Goal: Obtain resource: Obtain resource

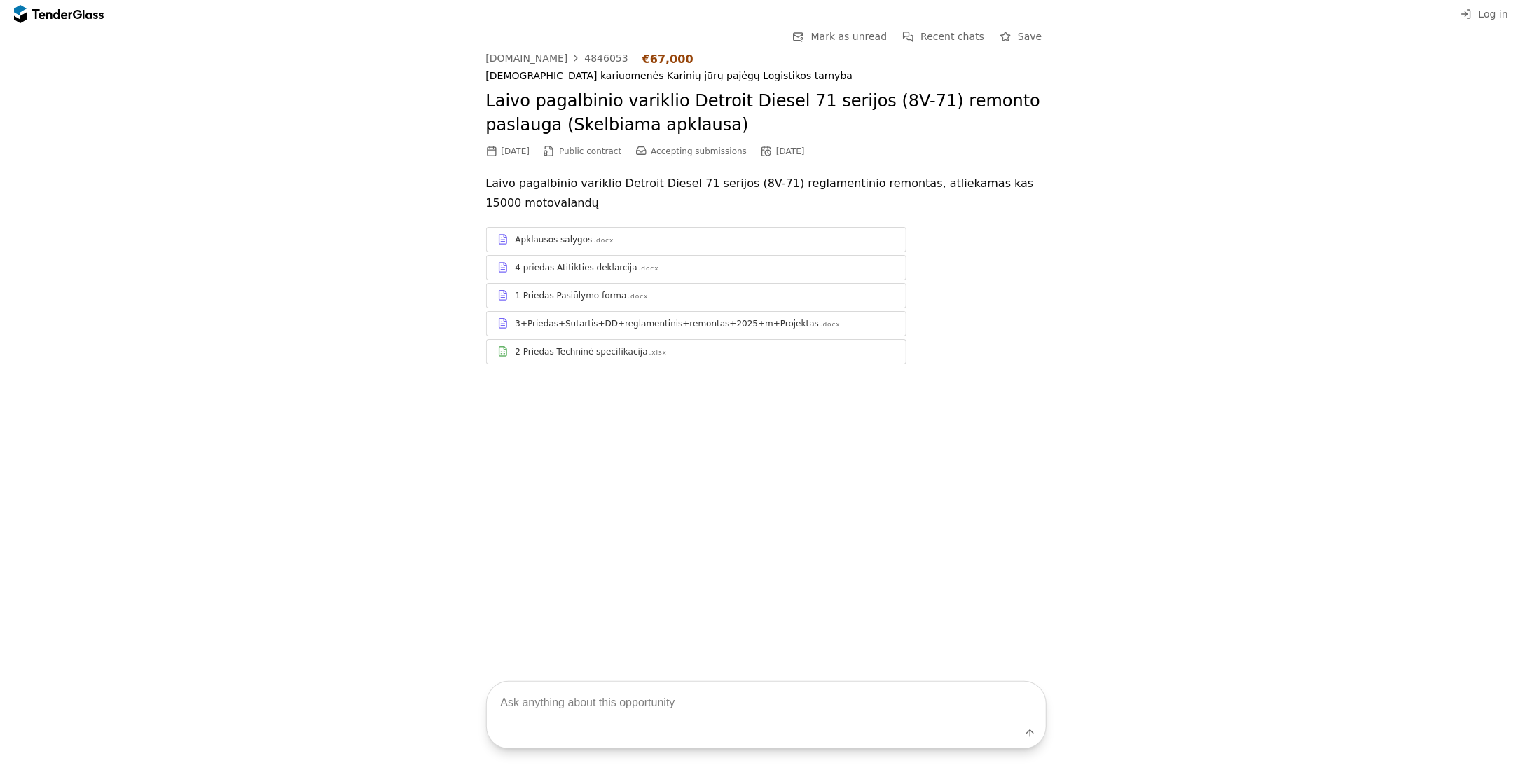
click at [567, 243] on div "Apklausos salygos" at bounding box center [554, 239] width 77 height 11
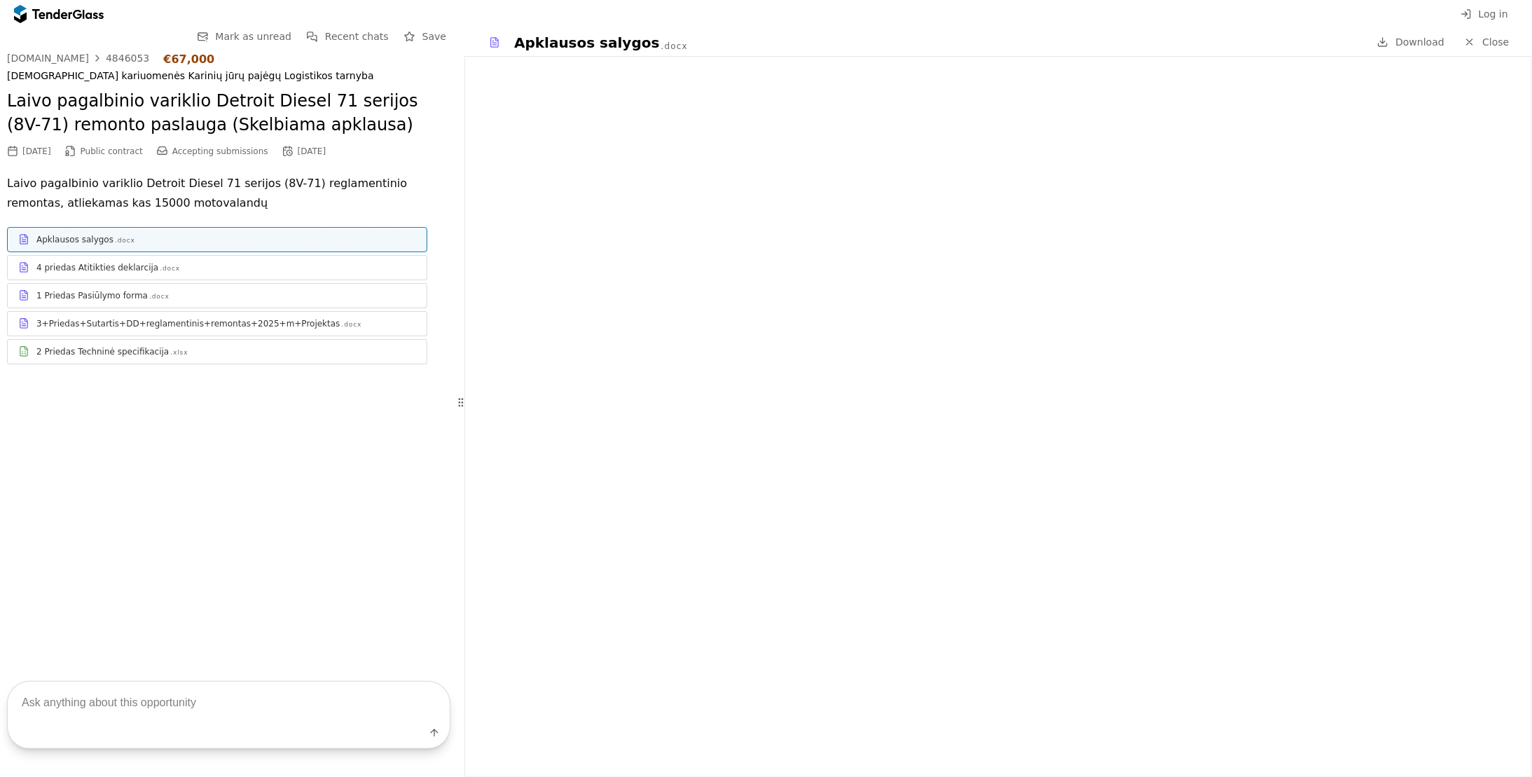
click at [111, 270] on div "4 priedas Atitikties deklarcija" at bounding box center [97, 267] width 122 height 11
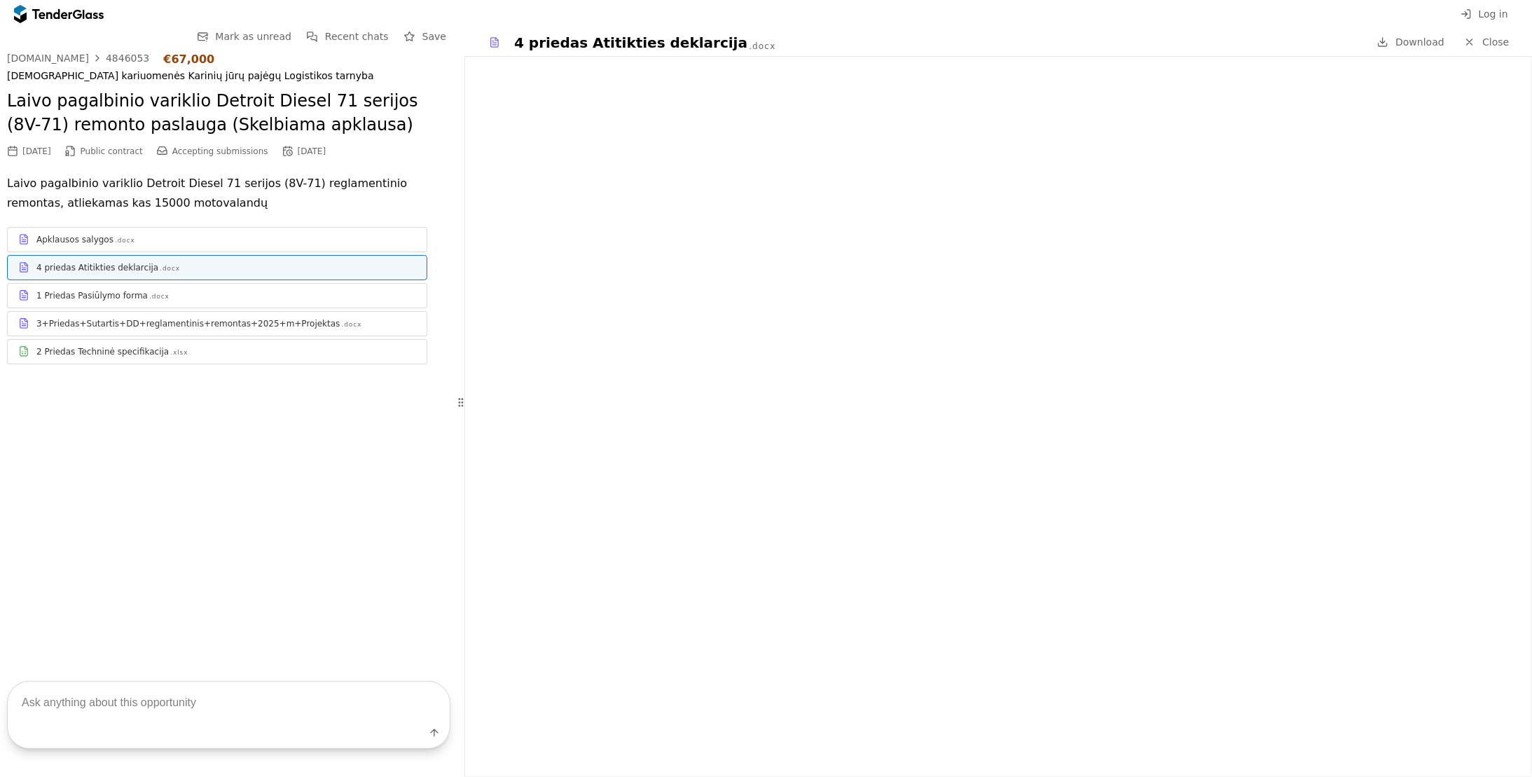
click at [116, 300] on div "1 Priedas Pasiūlymo forma" at bounding box center [91, 295] width 111 height 11
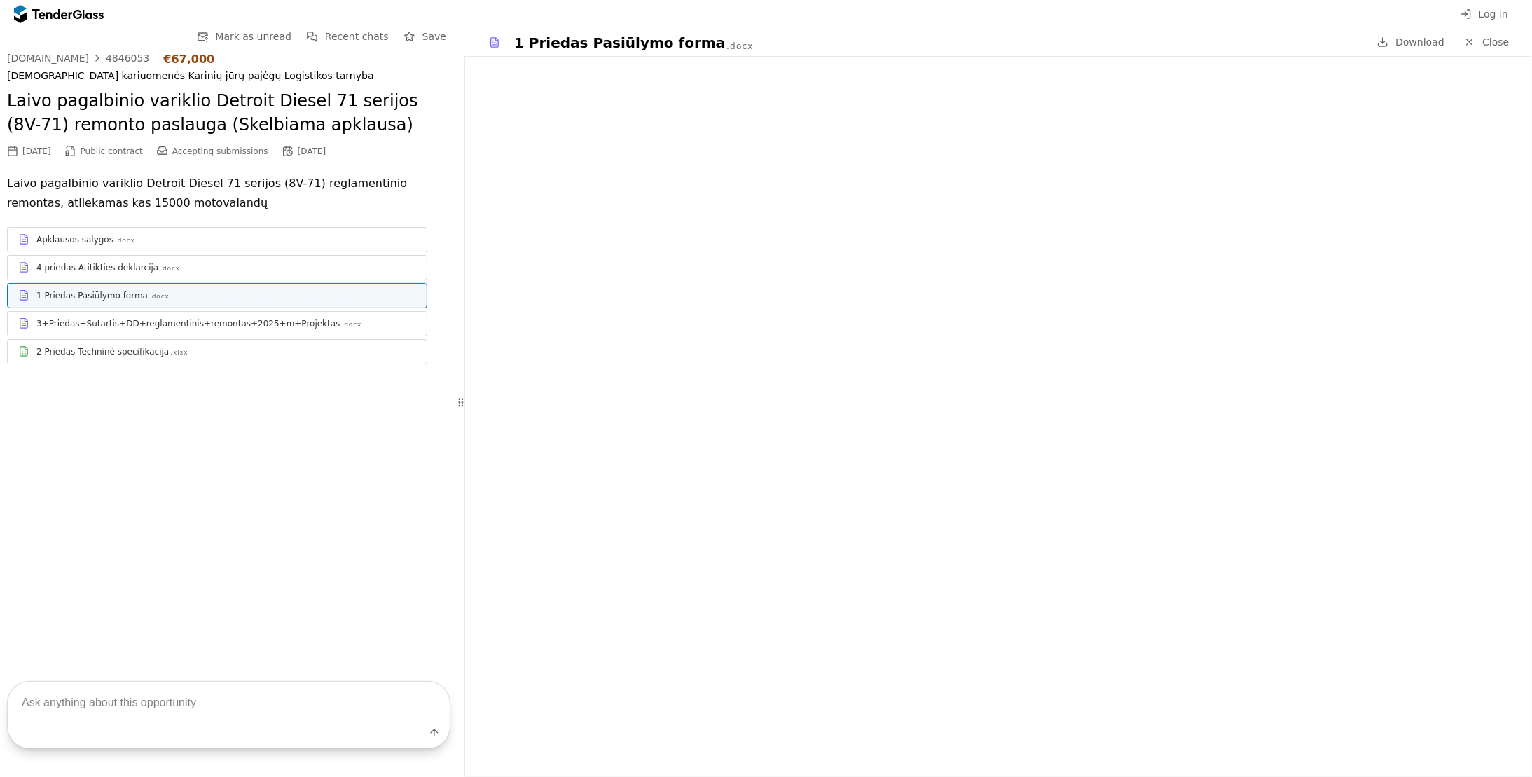
click at [80, 324] on div "3+Priedas+Sutartis+DD+reglamentinis+remontas+2025+m+Projektas" at bounding box center [187, 323] width 303 height 11
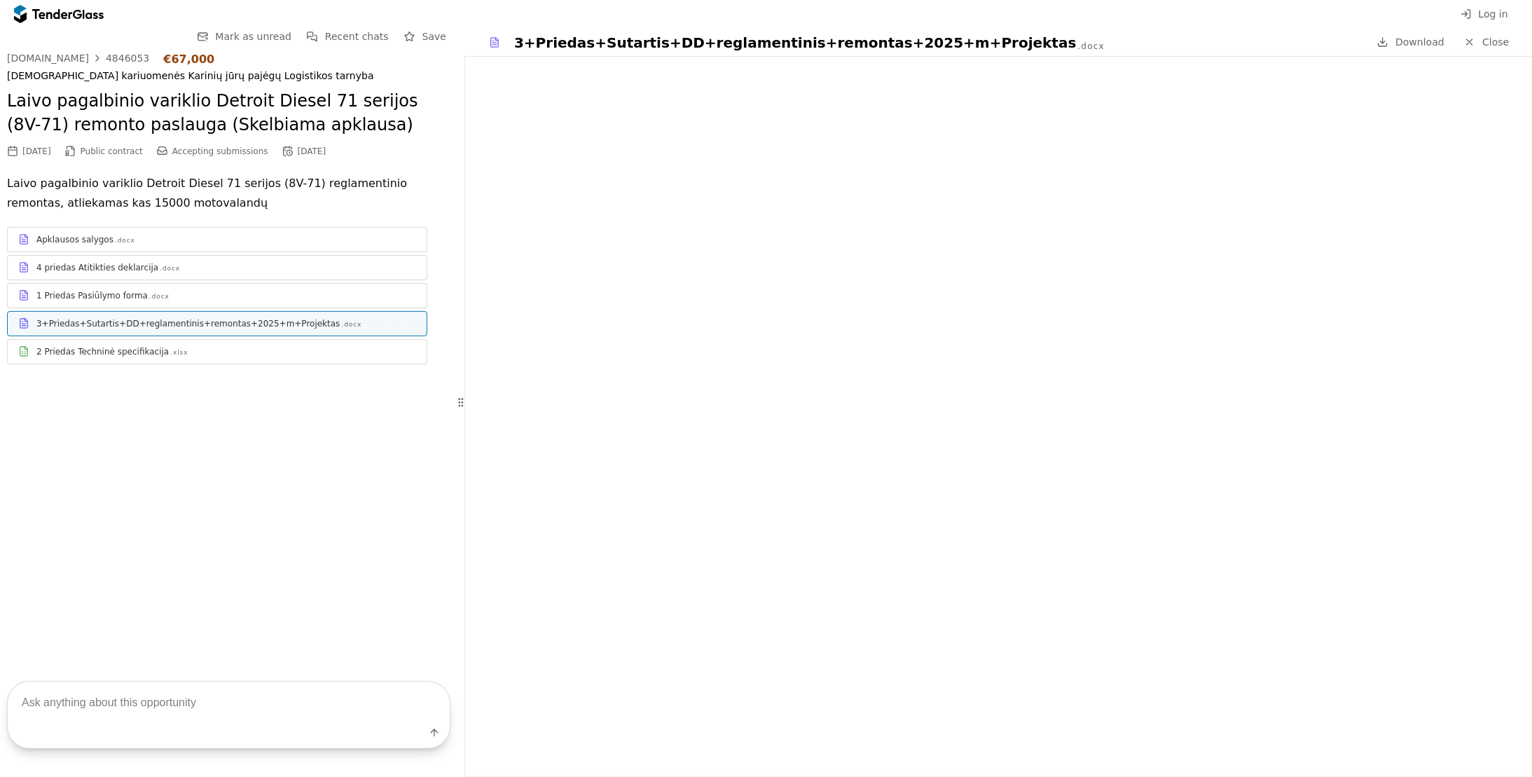
click at [113, 350] on div "2 Priedas Techninė specifikacija" at bounding box center [102, 351] width 132 height 11
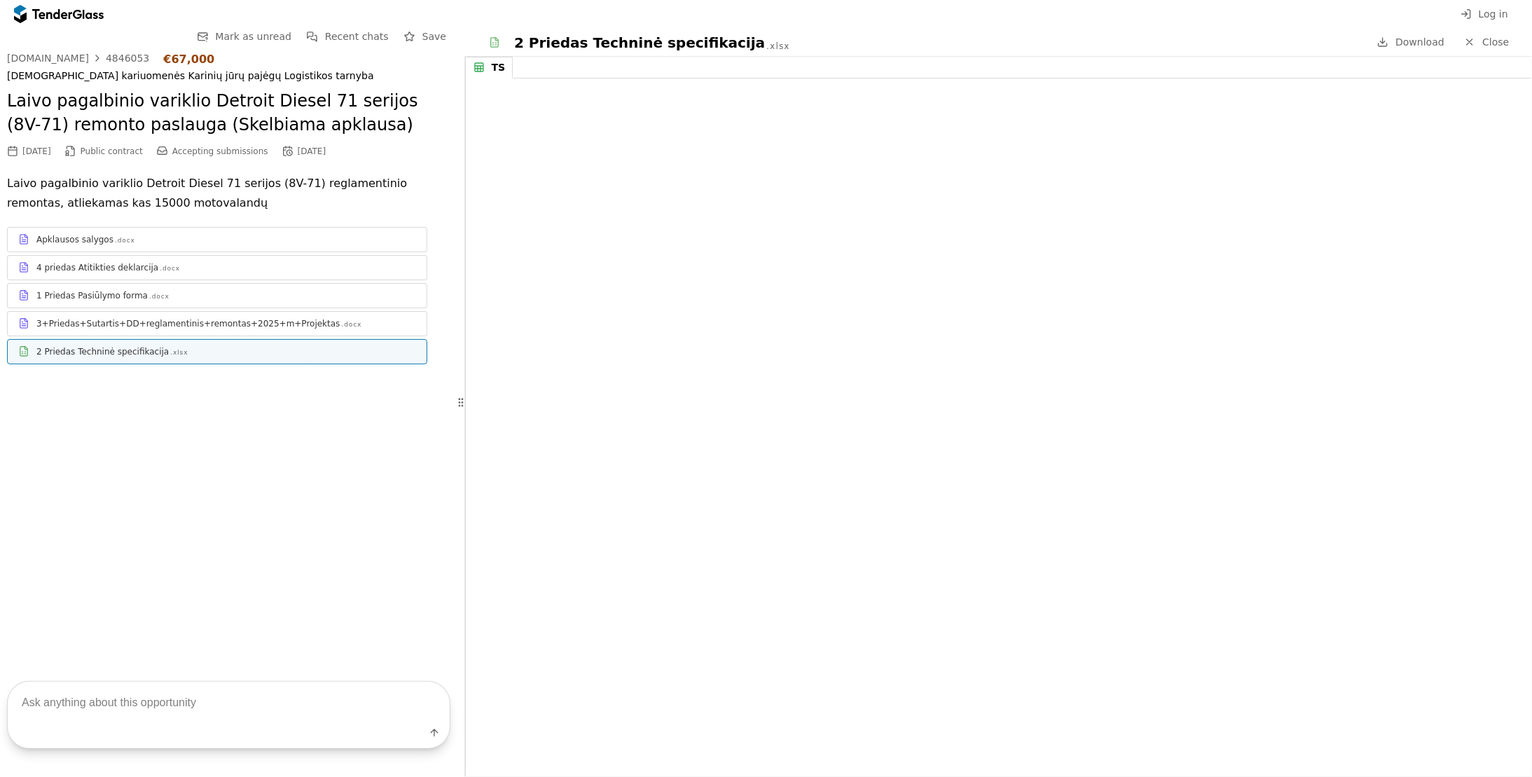
click at [77, 243] on div "Apklausos salygos" at bounding box center [74, 239] width 77 height 11
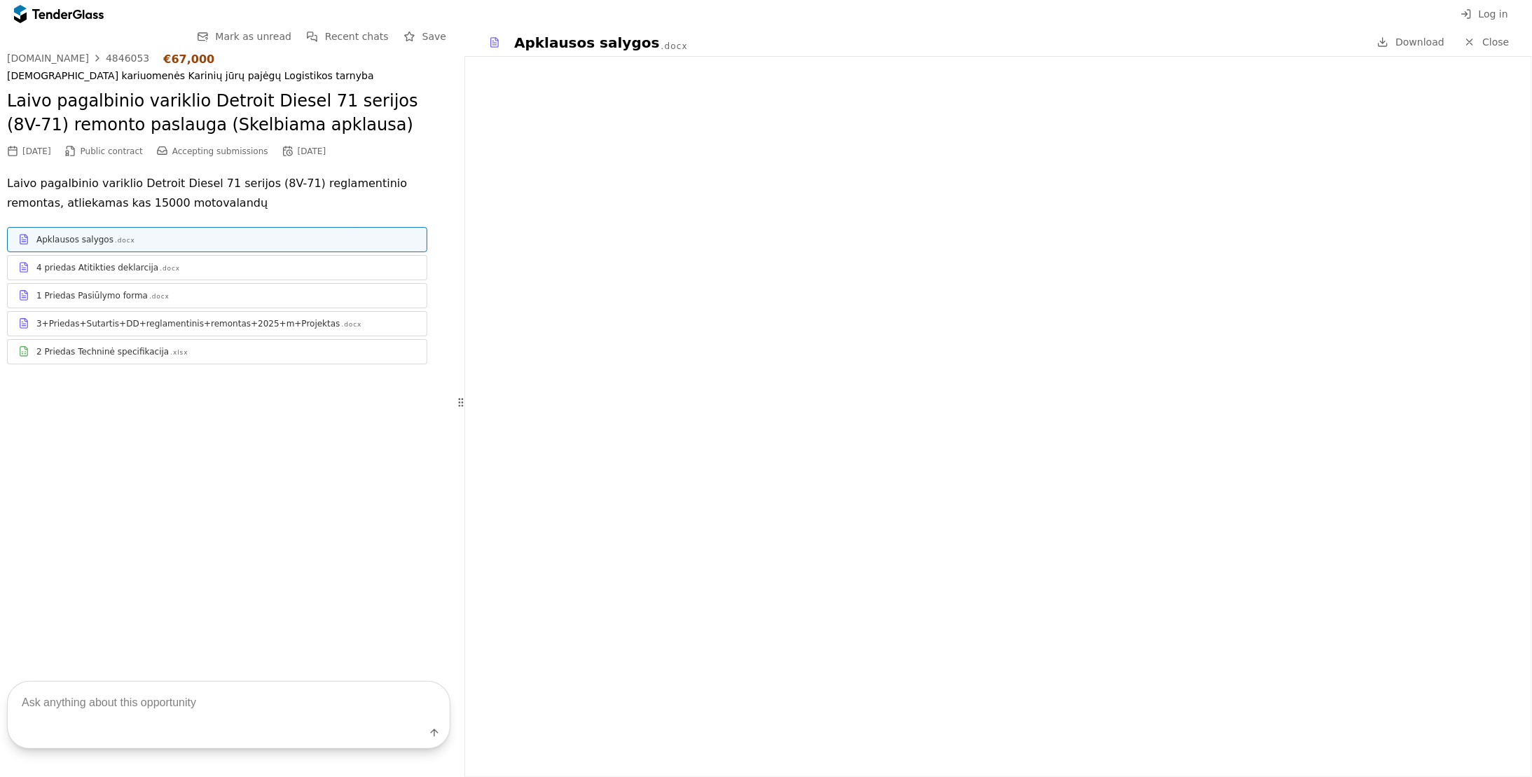
click at [115, 293] on div "1 Priedas Pasiūlymo forma" at bounding box center [91, 295] width 111 height 11
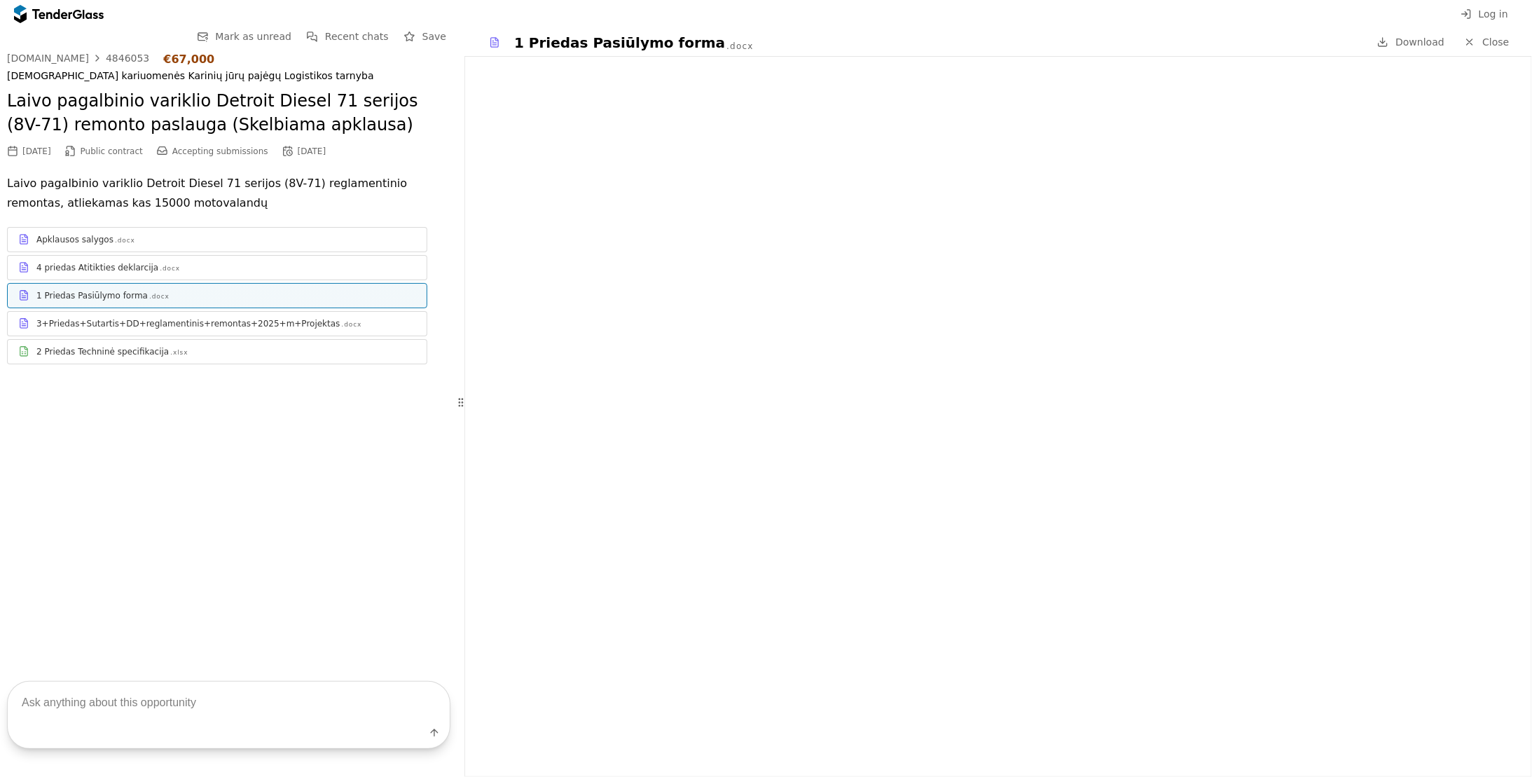
click at [83, 244] on div "Apklausos salygos" at bounding box center [74, 239] width 77 height 11
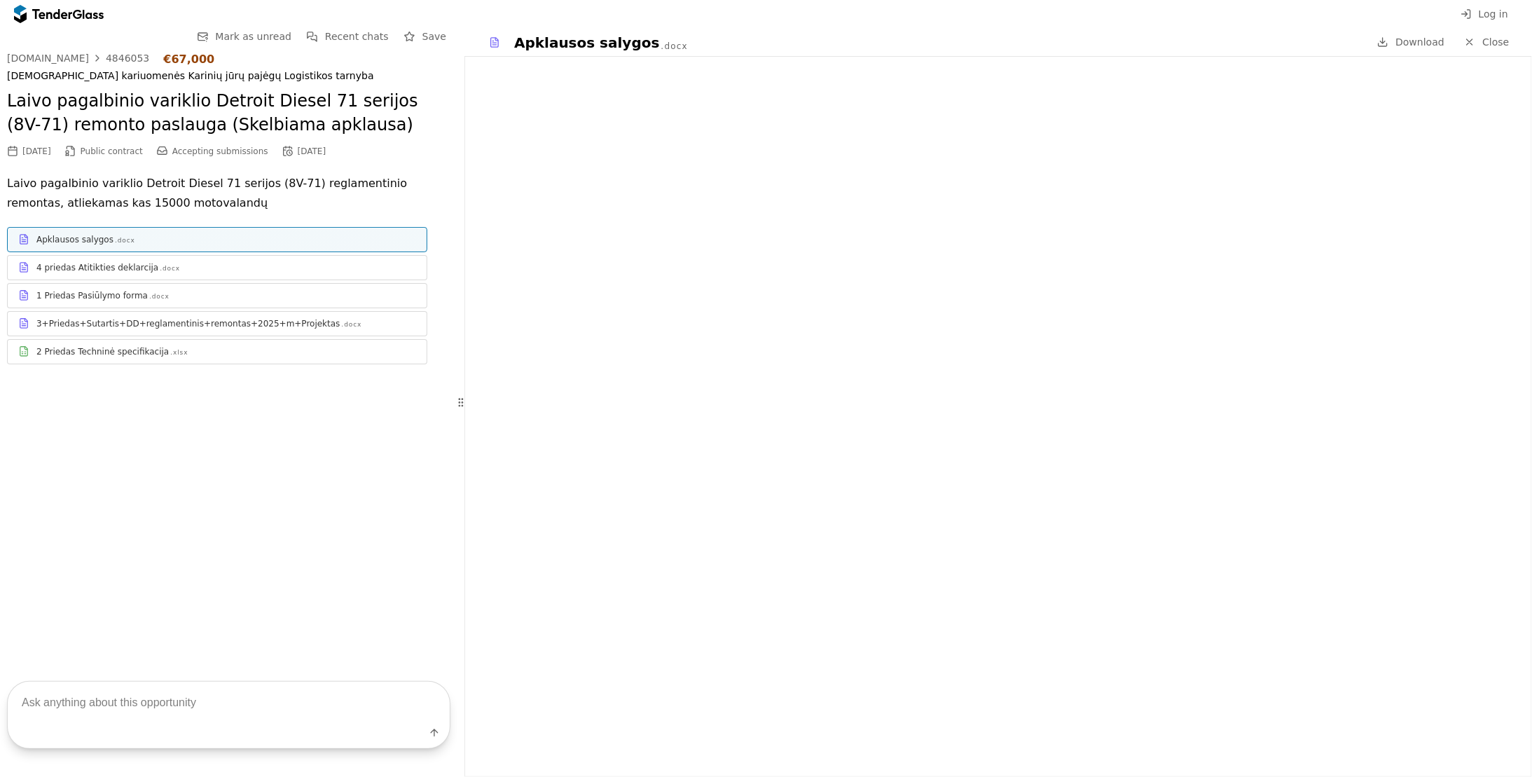
click at [160, 268] on div ".docx" at bounding box center [170, 268] width 20 height 9
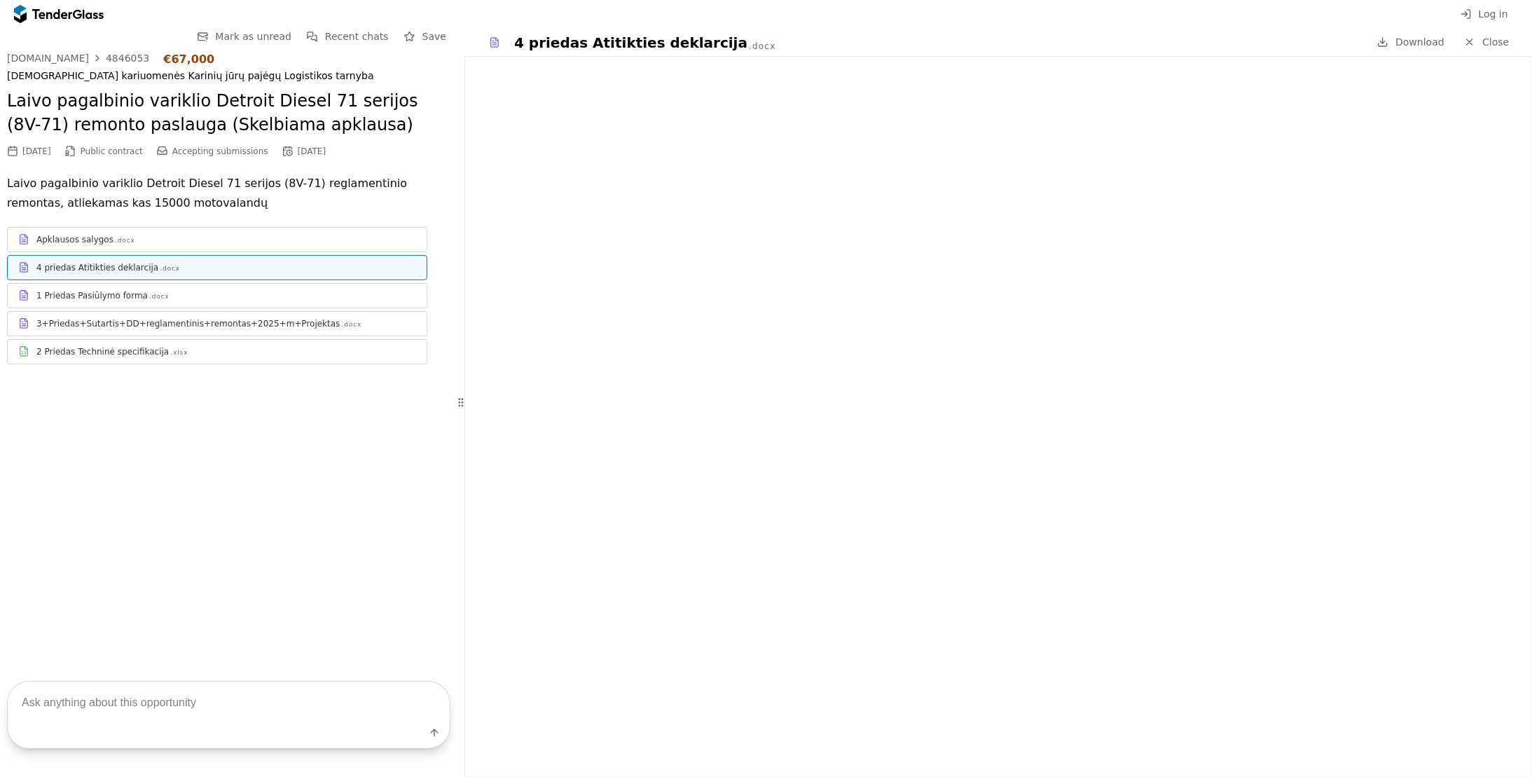
click at [62, 240] on div "Apklausos salygos" at bounding box center [74, 239] width 77 height 11
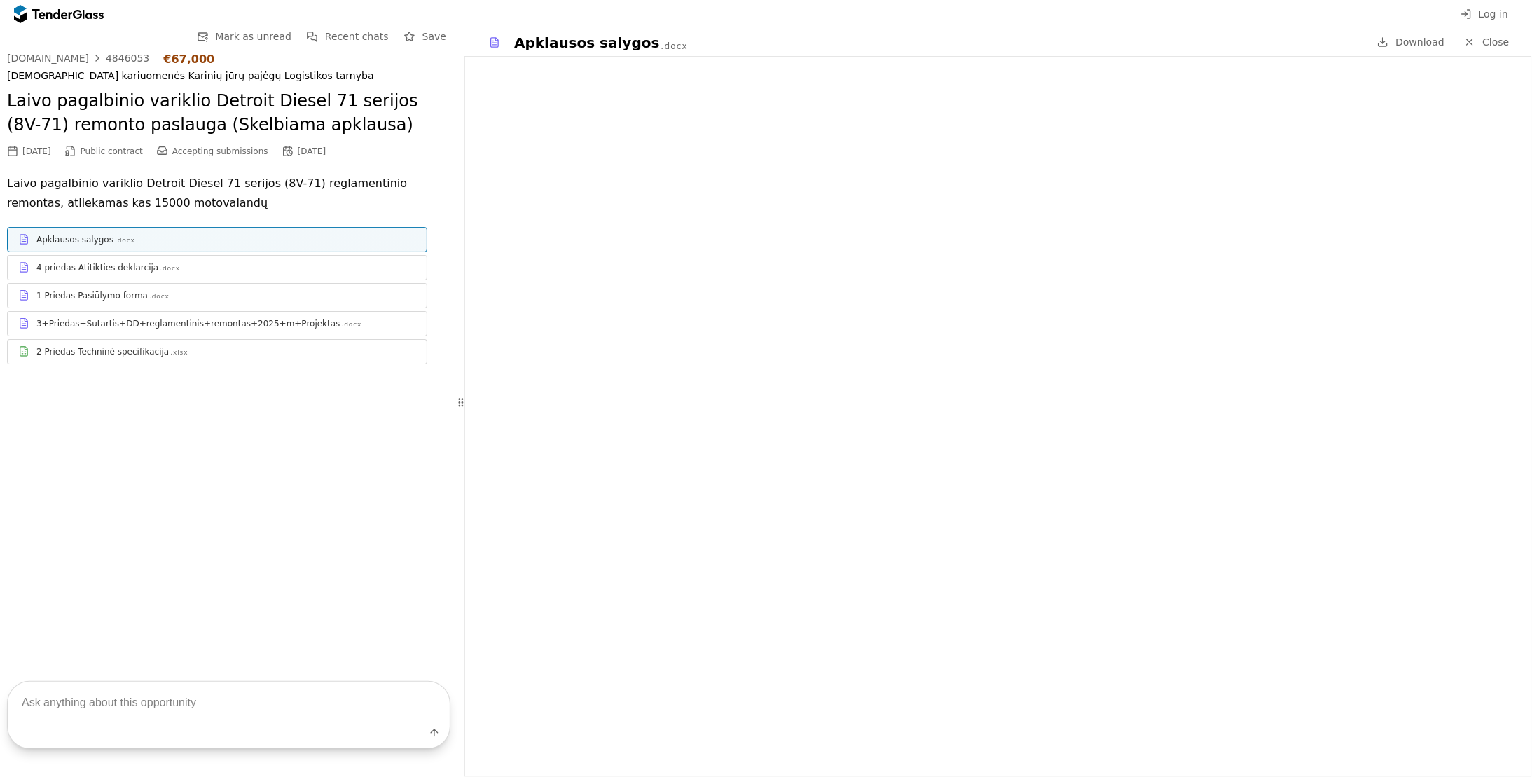
click at [99, 293] on div "1 Priedas Pasiūlymo forma" at bounding box center [91, 295] width 111 height 11
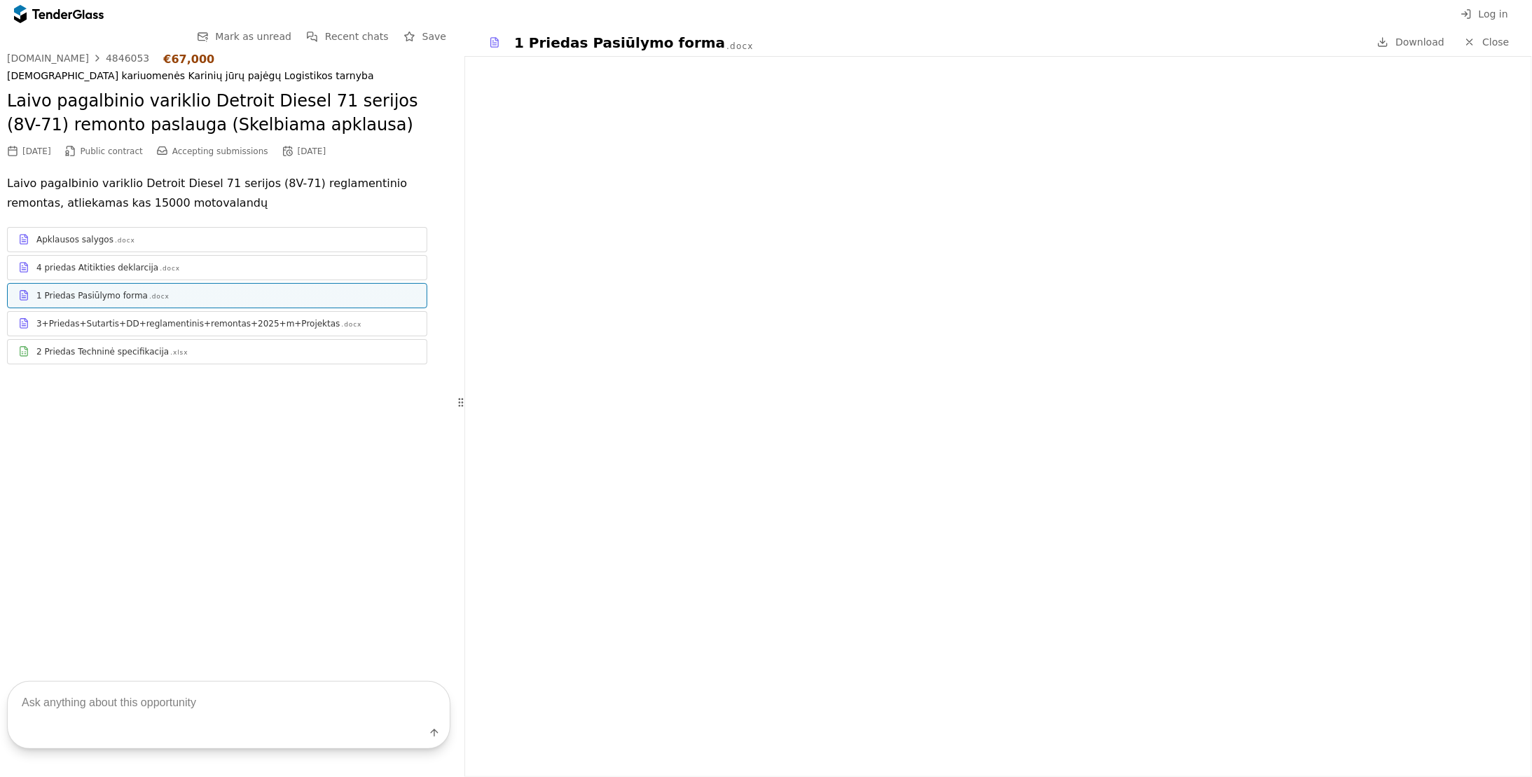
click at [100, 245] on div "Apklausos salygos .docx" at bounding box center [217, 239] width 419 height 18
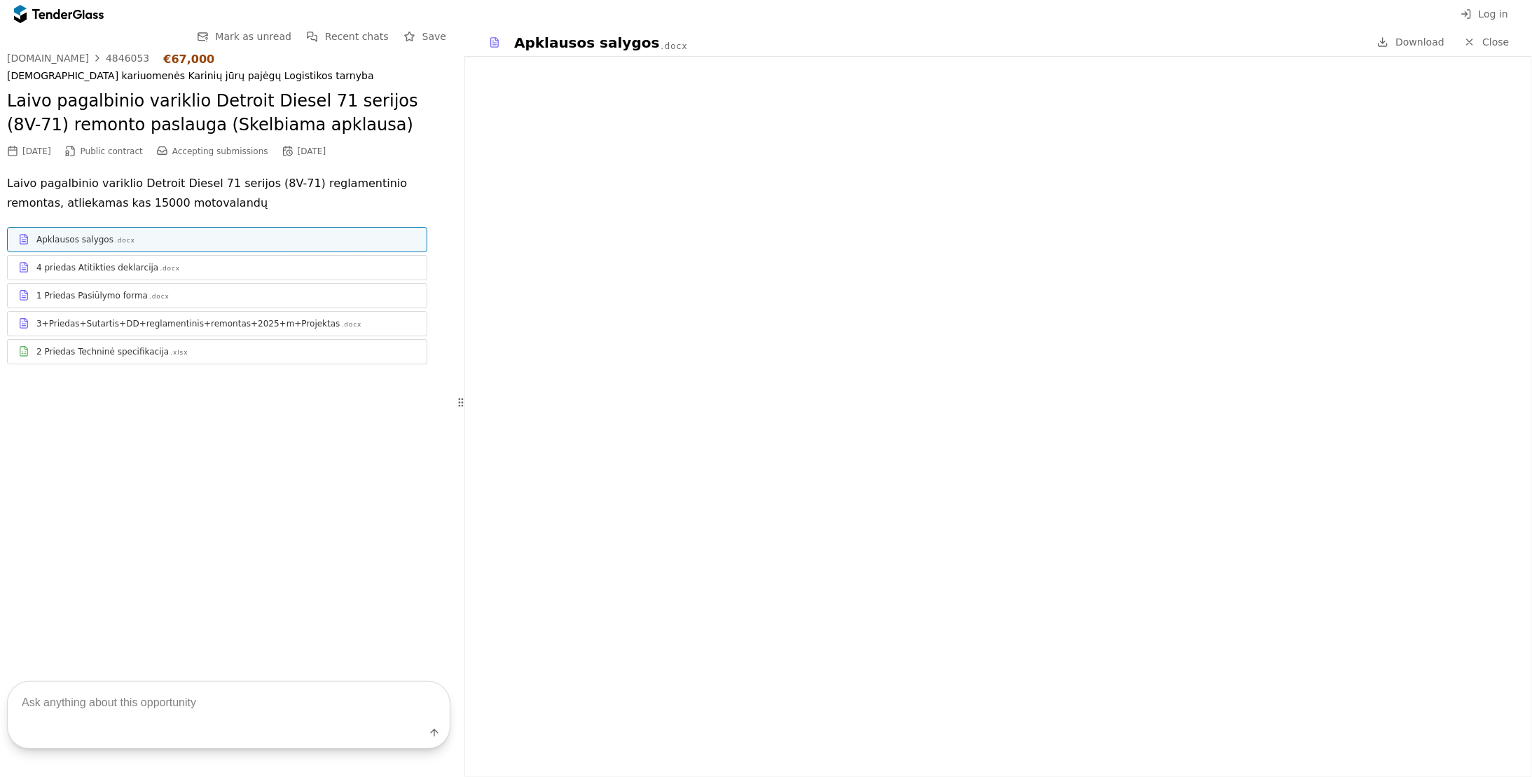
click at [204, 319] on div "3+Priedas+Sutartis+DD+reglamentinis+remontas+2025+m+Projektas" at bounding box center [187, 323] width 303 height 11
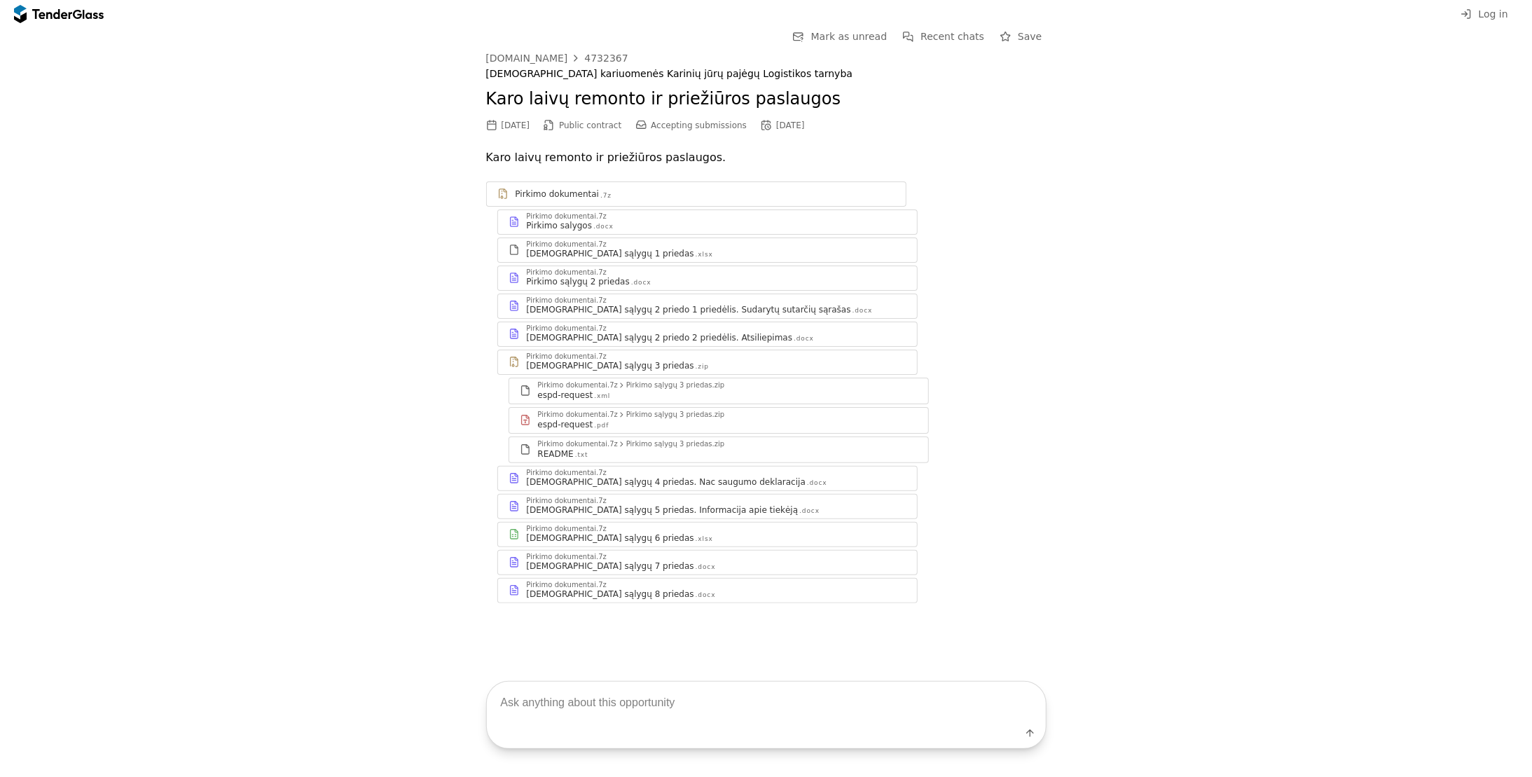
click at [581, 419] on div "espd-request" at bounding box center [565, 424] width 55 height 11
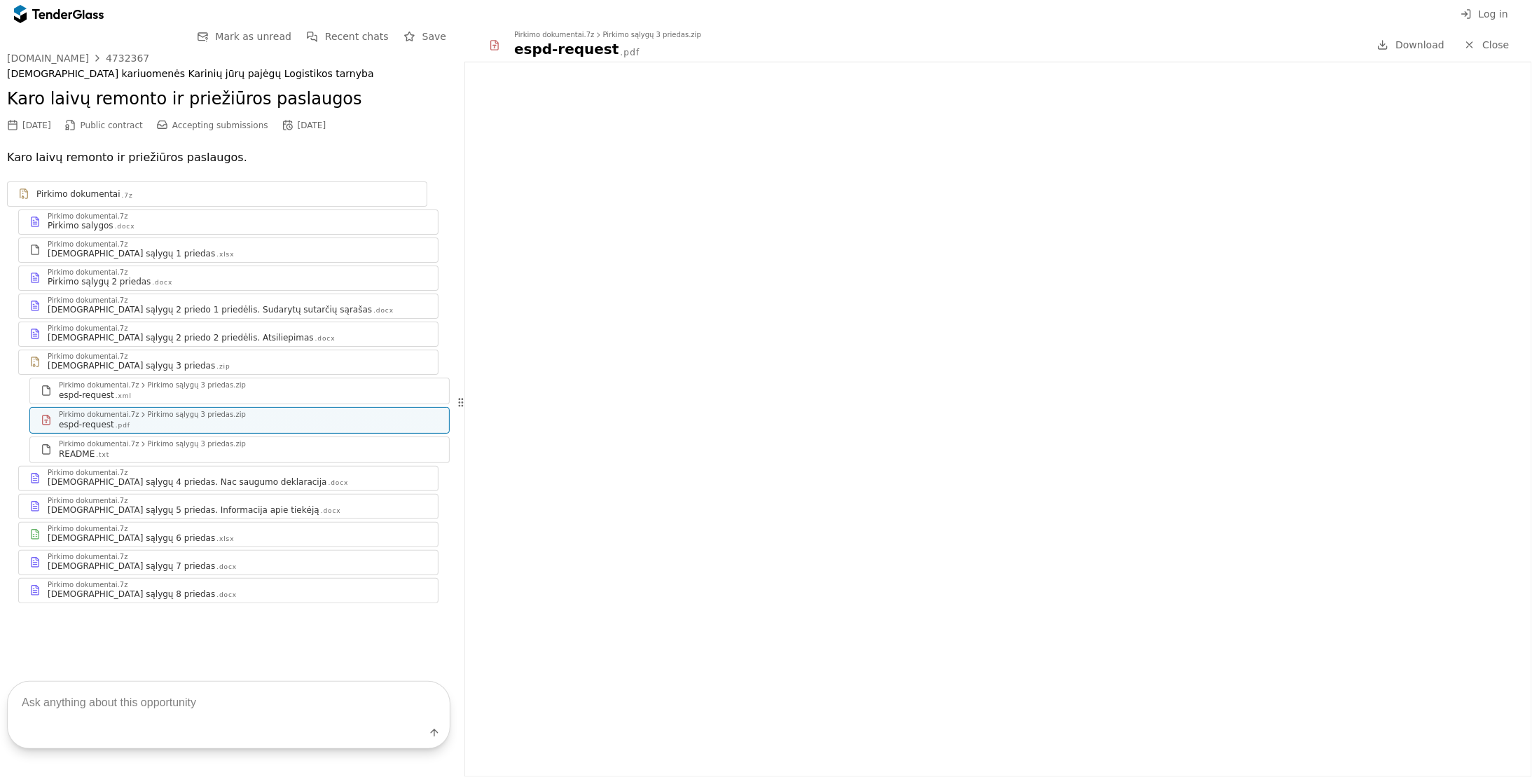
click at [75, 360] on div "[DEMOGRAPHIC_DATA] sąlygų 3 priedas" at bounding box center [131, 365] width 167 height 11
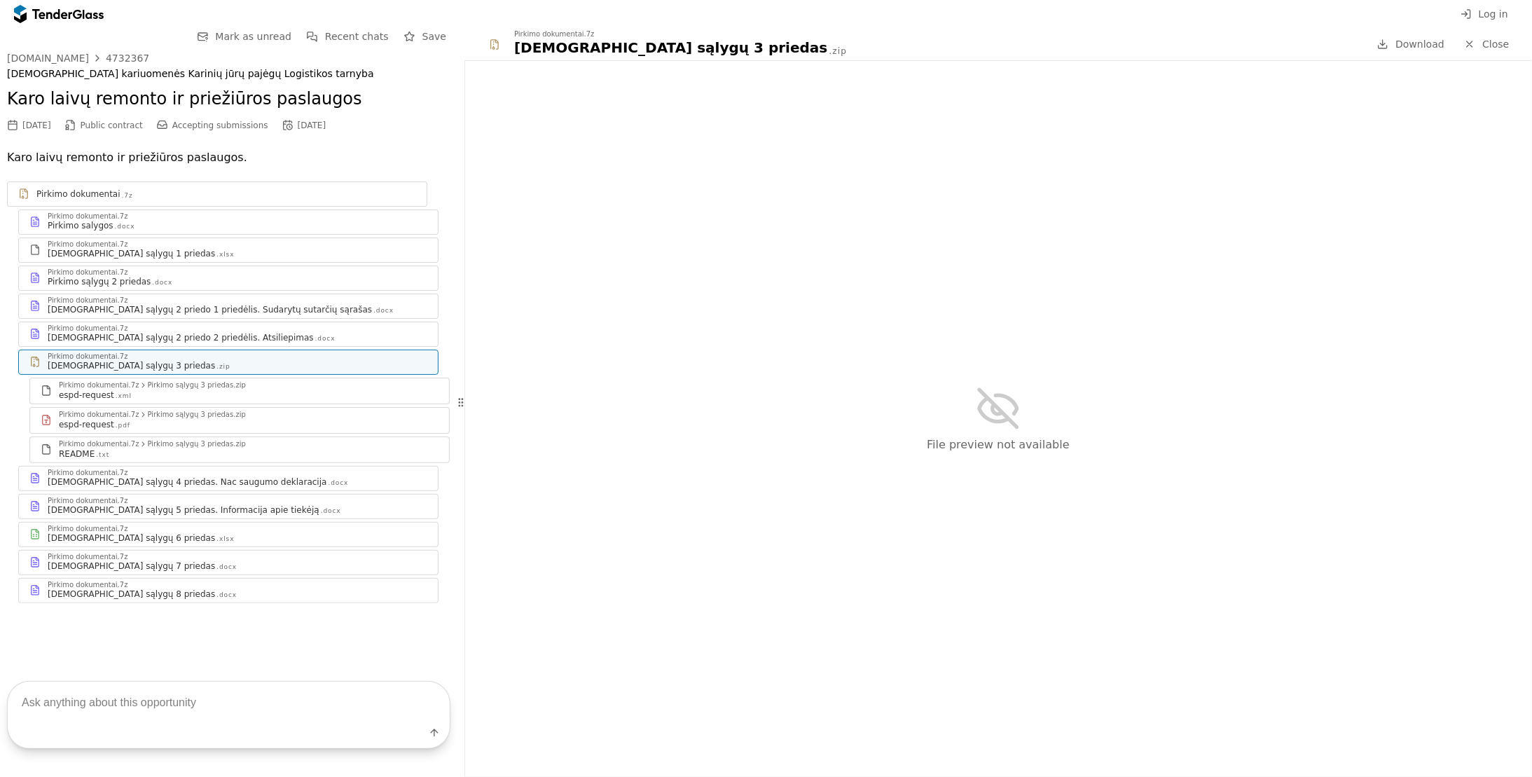
click at [88, 228] on div "Pirkimo salygos" at bounding box center [81, 225] width 66 height 11
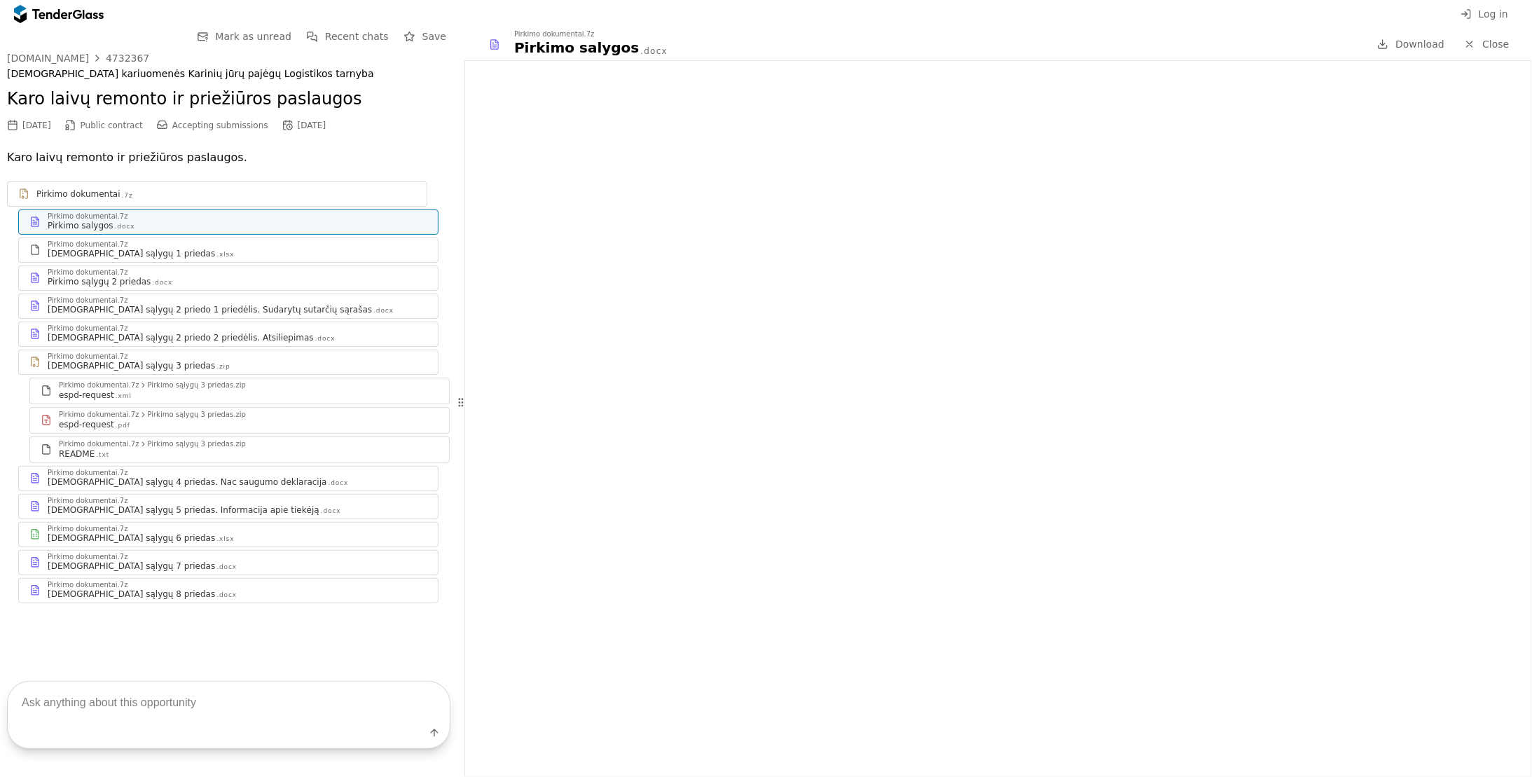
click at [115, 538] on div "[DEMOGRAPHIC_DATA] sąlygų 6 priedas" at bounding box center [131, 537] width 167 height 11
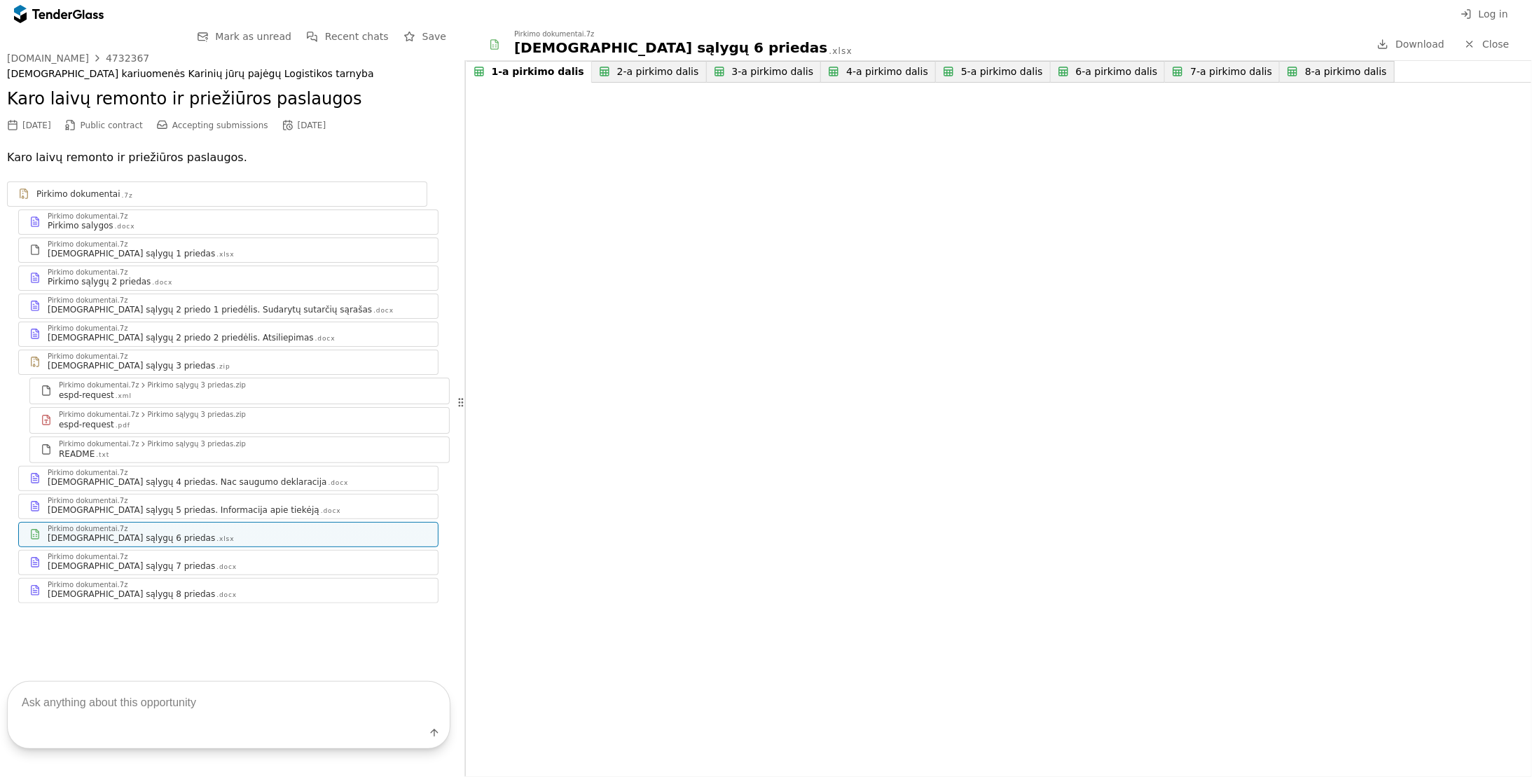
click at [97, 218] on div "Pirkimo dokumentai.7z" at bounding box center [88, 216] width 80 height 7
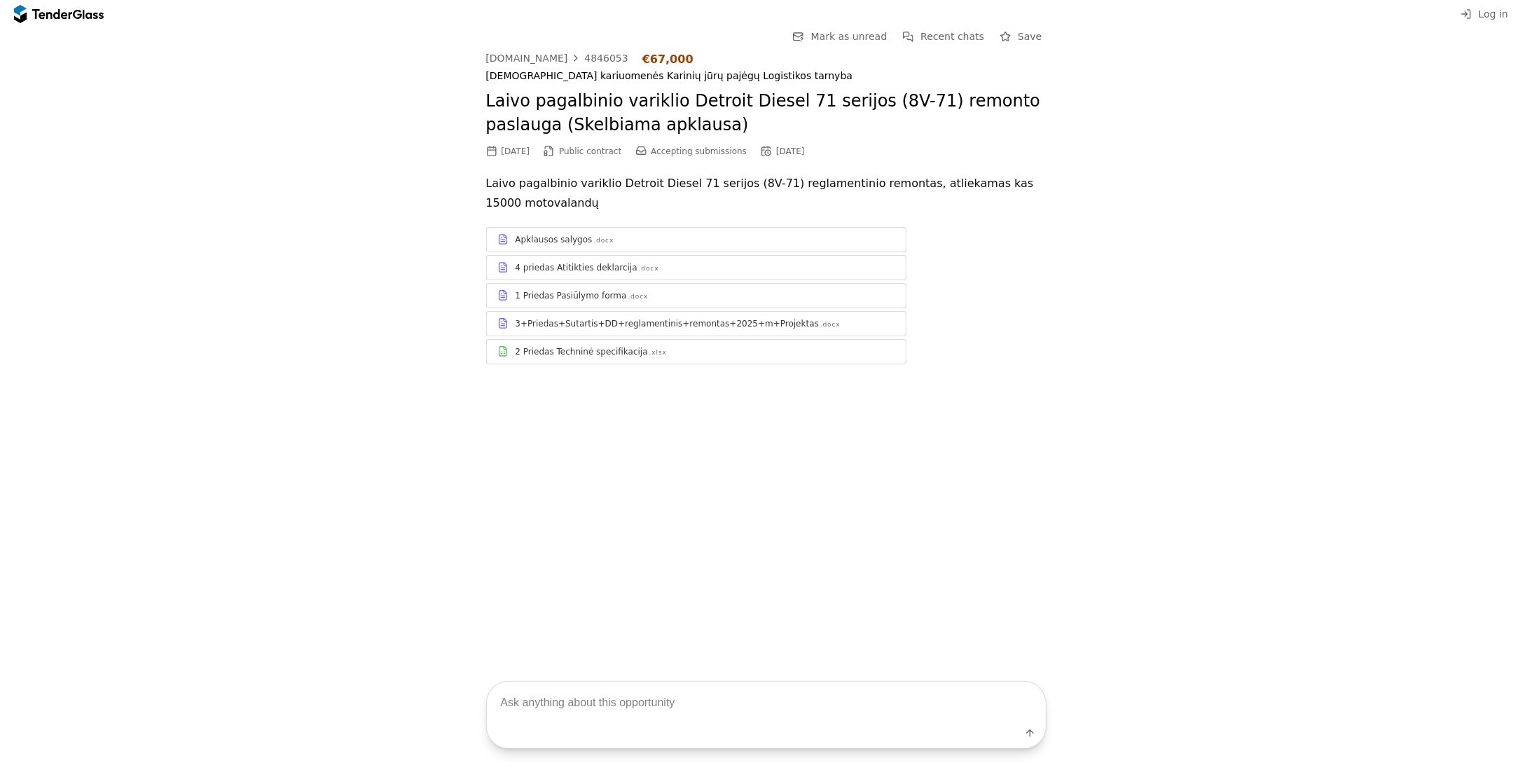
click at [625, 319] on div "3+Priedas+Sutartis+DD+reglamentinis+remontas+2025+m+Projektas" at bounding box center [667, 323] width 303 height 11
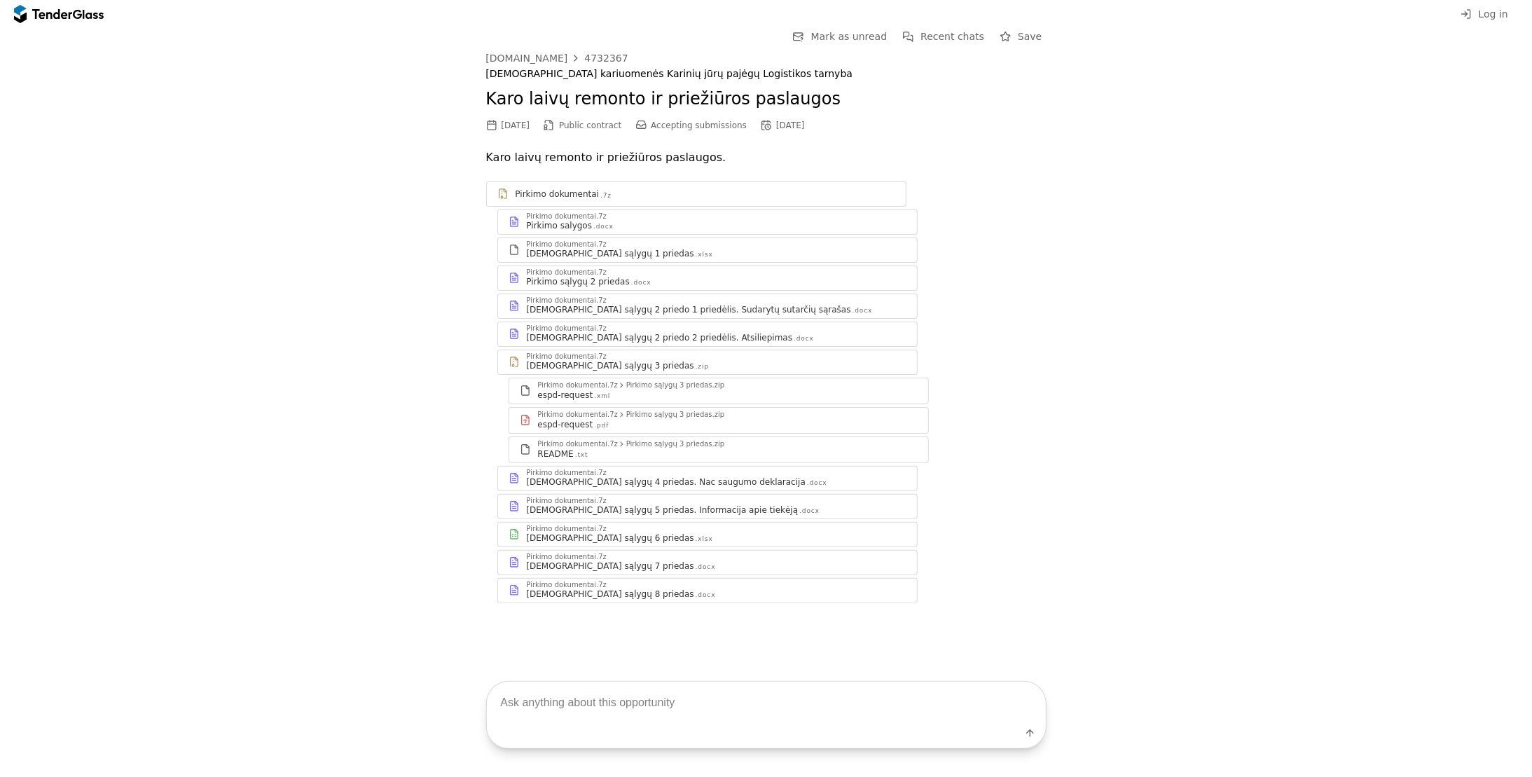
click at [580, 229] on div "Pirkimo salygos" at bounding box center [560, 225] width 66 height 11
